Goal: Check status: Check status

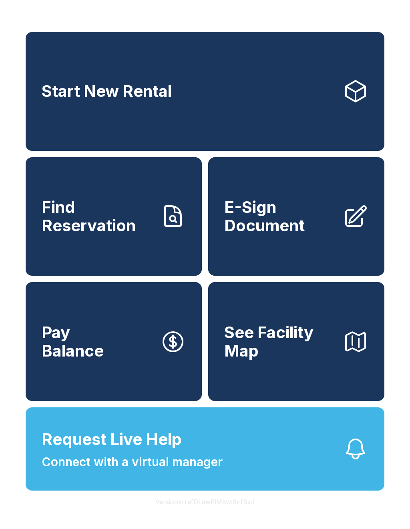
click at [132, 234] on span "Find Reservation" at bounding box center [98, 216] width 112 height 36
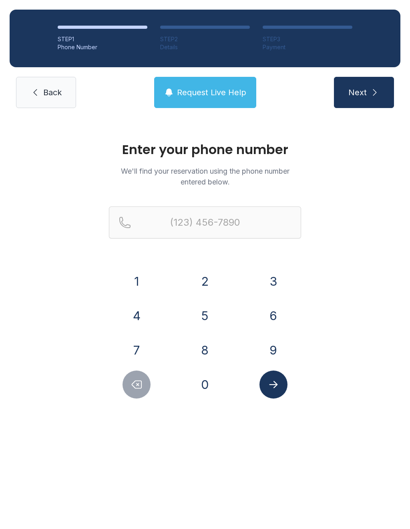
click at [198, 356] on button "8" at bounding box center [205, 350] width 28 height 28
click at [196, 289] on button "2" at bounding box center [205, 281] width 28 height 28
click at [211, 351] on button "8" at bounding box center [205, 350] width 28 height 28
click at [282, 278] on button "3" at bounding box center [273, 281] width 28 height 28
click at [136, 284] on button "1" at bounding box center [136, 281] width 28 height 28
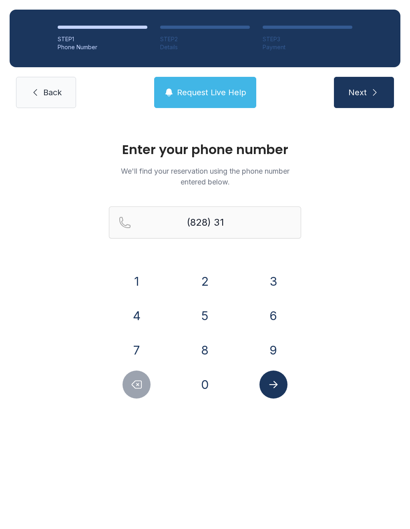
click at [277, 347] on button "9" at bounding box center [273, 350] width 28 height 28
click at [142, 350] on button "7" at bounding box center [136, 350] width 28 height 28
click at [270, 354] on button "9" at bounding box center [273, 350] width 28 height 28
click at [128, 350] on button "7" at bounding box center [136, 350] width 28 height 28
click at [142, 346] on button "7" at bounding box center [136, 350] width 28 height 28
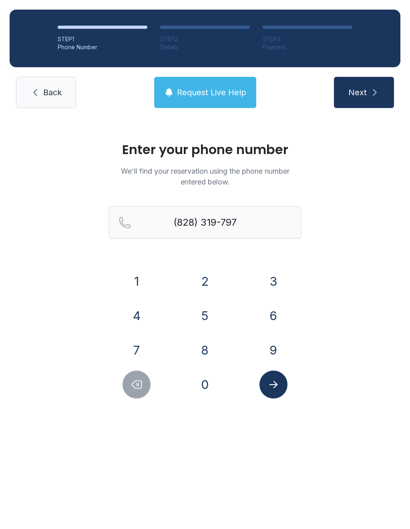
type input "[PHONE_NUMBER]"
click at [276, 384] on icon "Submit lookup form" at bounding box center [273, 384] width 8 height 7
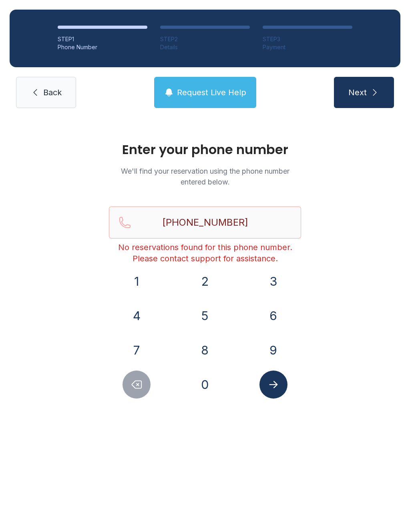
click at [272, 380] on icon "Submit lookup form" at bounding box center [273, 384] width 12 height 12
click at [57, 96] on span "Back" at bounding box center [52, 92] width 18 height 11
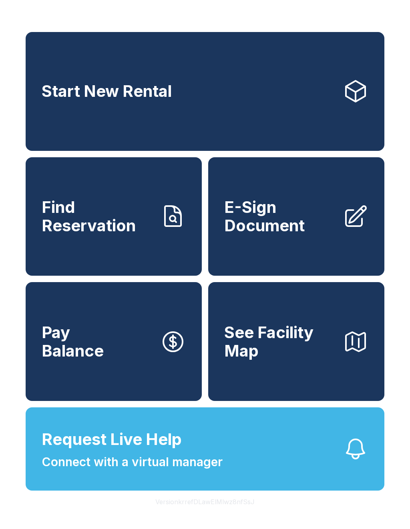
click at [128, 246] on link "Find Reservation" at bounding box center [114, 216] width 176 height 119
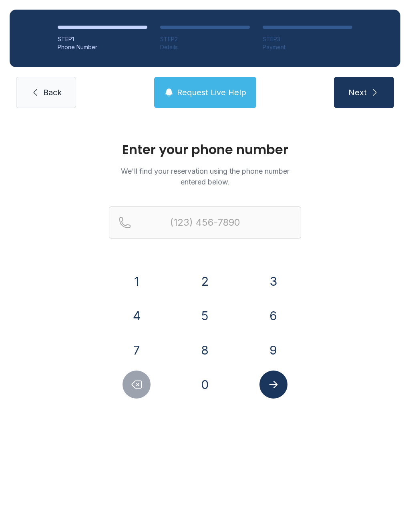
click at [209, 353] on button "8" at bounding box center [205, 350] width 28 height 28
click at [207, 284] on button "2" at bounding box center [205, 281] width 28 height 28
click at [208, 352] on button "8" at bounding box center [205, 350] width 28 height 28
click at [280, 282] on button "3" at bounding box center [273, 281] width 28 height 28
click at [140, 286] on button "1" at bounding box center [136, 281] width 28 height 28
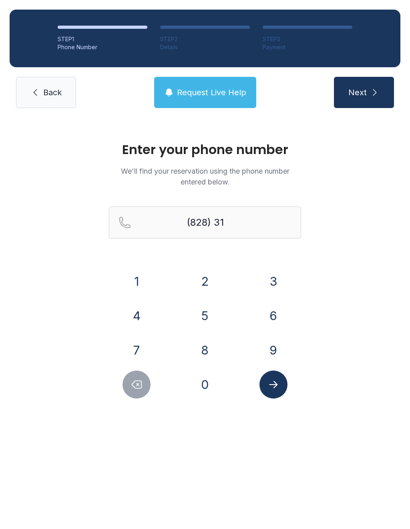
click at [270, 350] on button "9" at bounding box center [273, 350] width 28 height 28
click at [134, 347] on button "7" at bounding box center [136, 350] width 28 height 28
click at [278, 361] on button "9" at bounding box center [273, 350] width 28 height 28
click at [141, 352] on button "7" at bounding box center [136, 350] width 28 height 28
click at [143, 348] on button "7" at bounding box center [136, 350] width 28 height 28
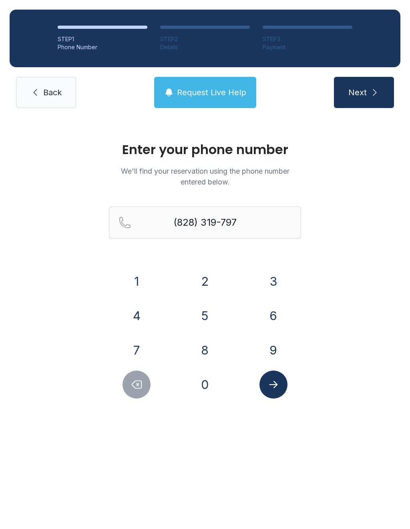
type input "[PHONE_NUMBER]"
click at [273, 390] on icon "Submit lookup form" at bounding box center [273, 384] width 12 height 12
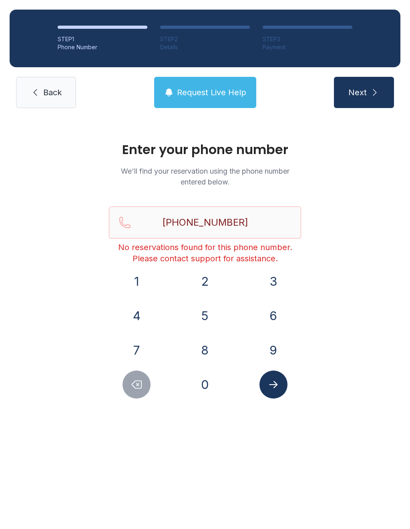
click at [38, 107] on link "Back" at bounding box center [46, 92] width 60 height 31
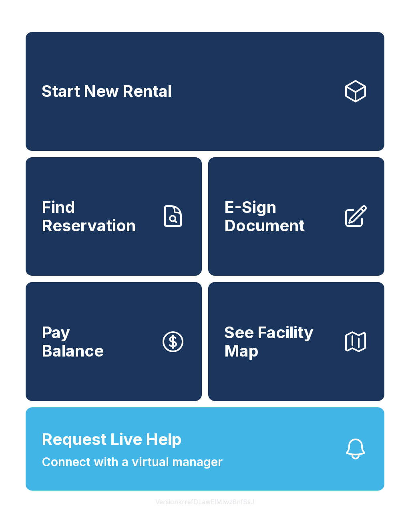
click at [142, 471] on span "Connect with a virtual manager" at bounding box center [132, 462] width 181 height 18
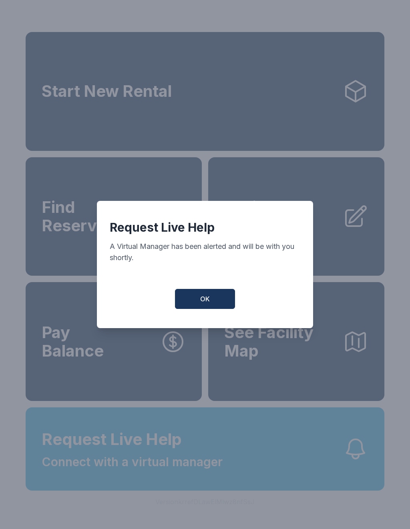
click at [204, 304] on span "OK" at bounding box center [205, 299] width 10 height 10
